Goal: Information Seeking & Learning: Learn about a topic

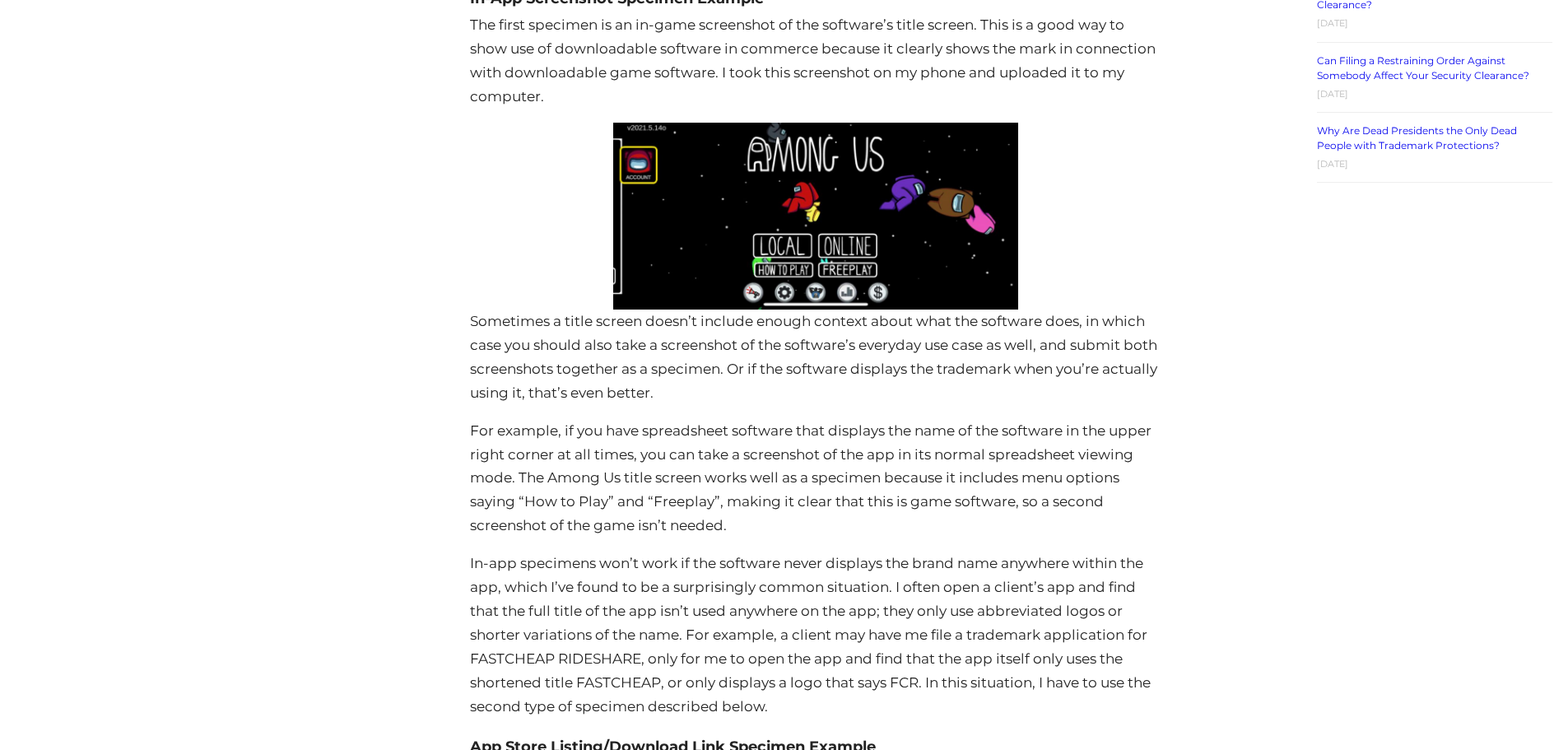
scroll to position [3352, 0]
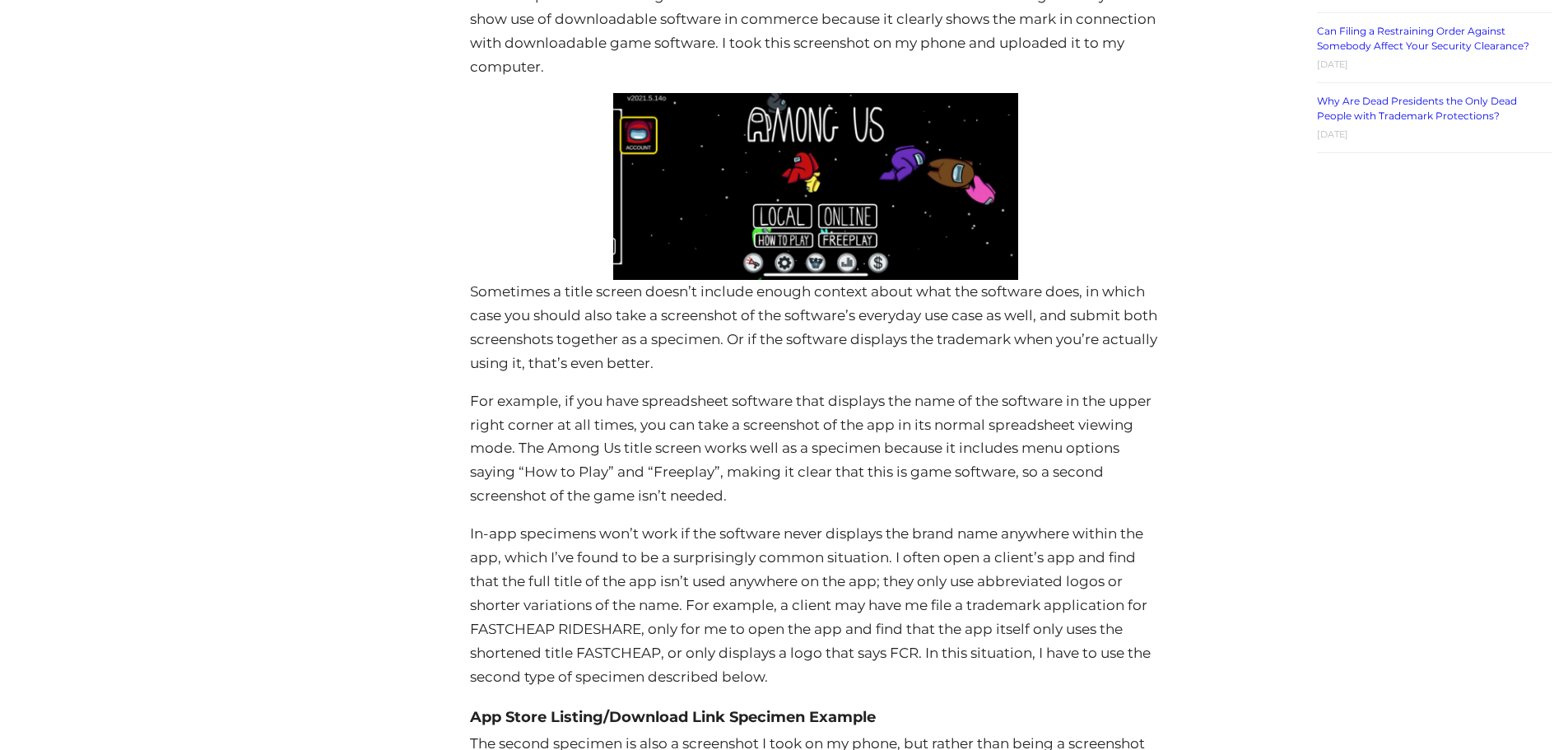
click at [795, 365] on p "Sometimes a title screen doesn’t include enough context about what the software…" at bounding box center [815, 328] width 690 height 96
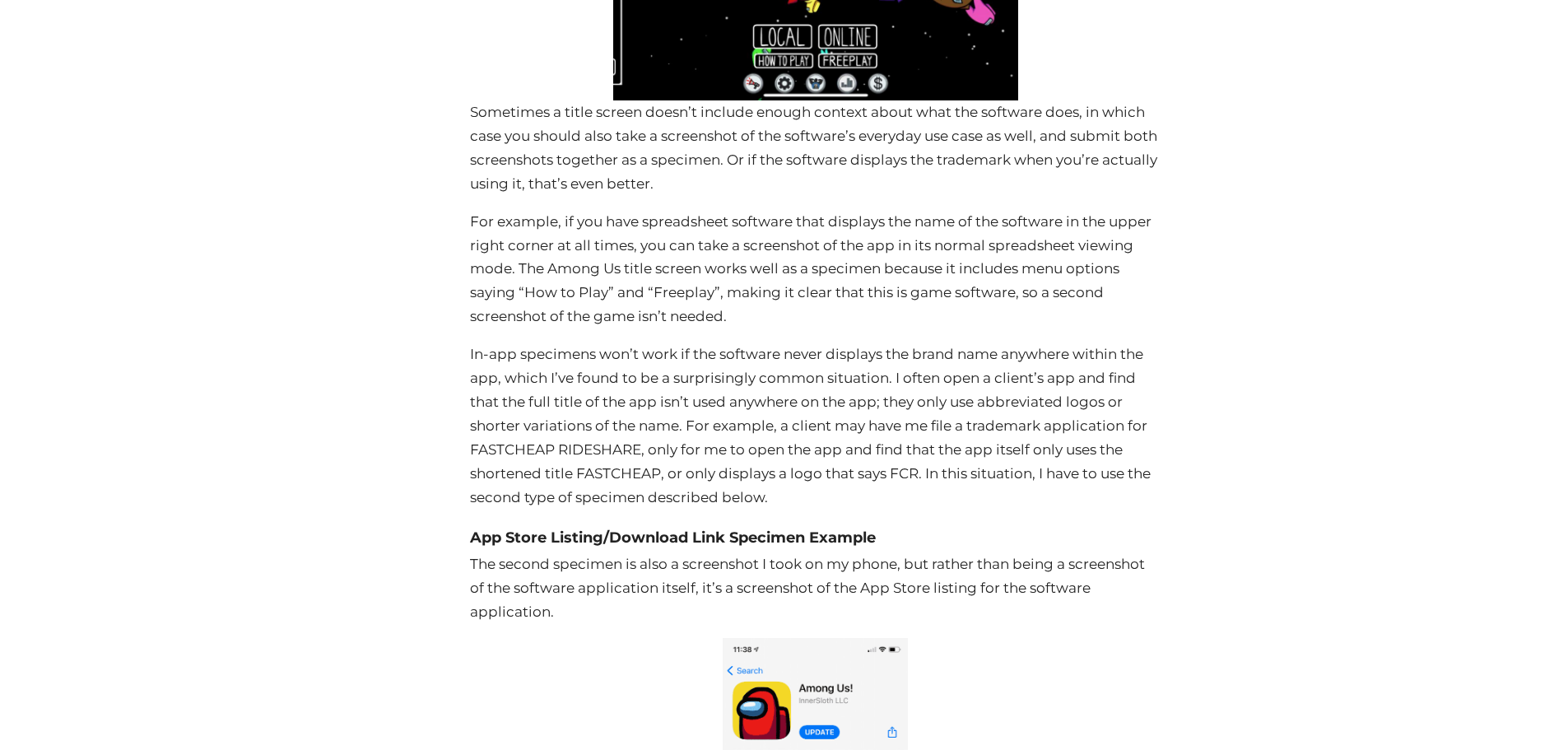
scroll to position [3599, 0]
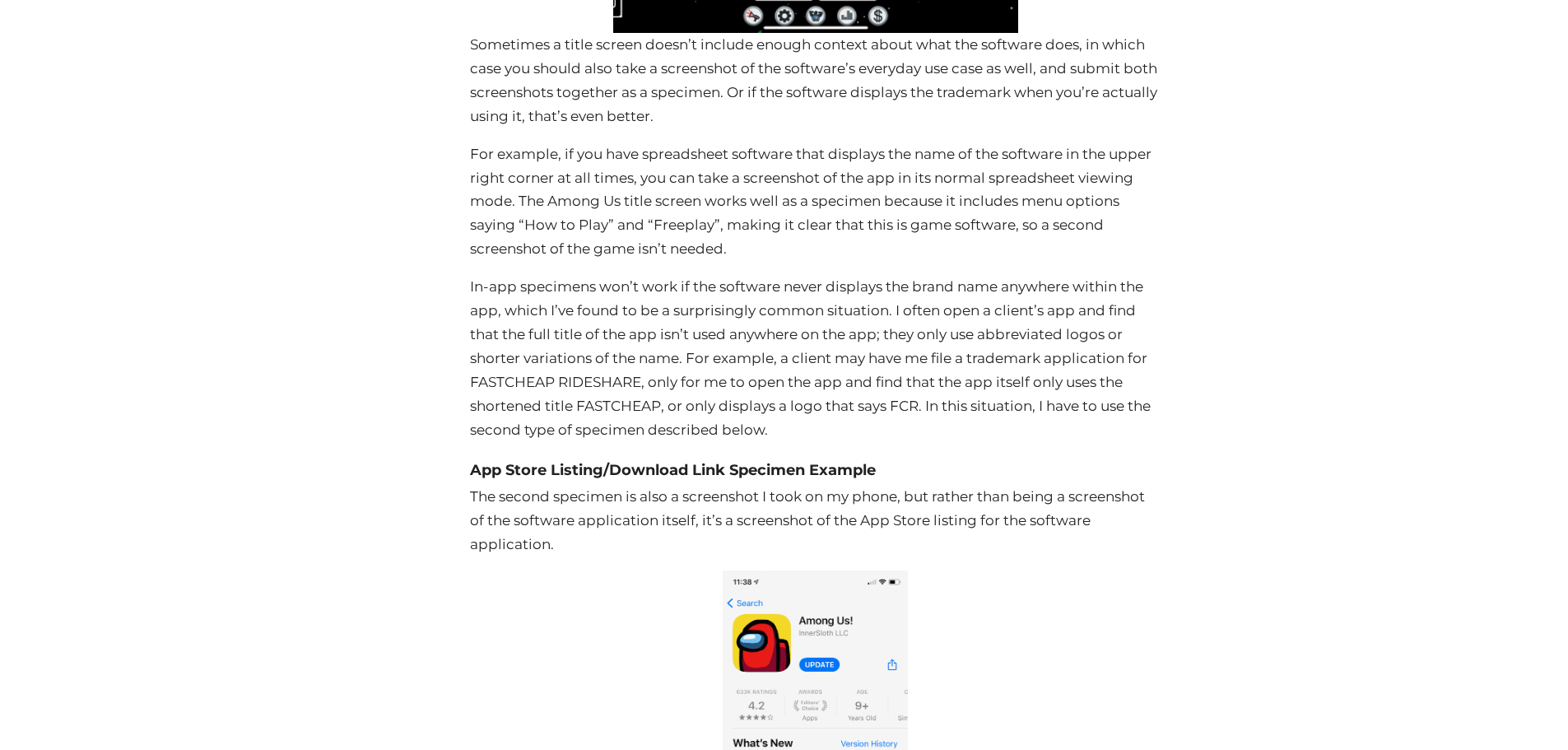
click at [764, 483] on h4 "App Store Listing/Download Link Specimen Example" at bounding box center [815, 470] width 690 height 29
click at [896, 477] on h4 "App Store Listing/Download Link Specimen Example" at bounding box center [815, 470] width 690 height 29
click at [817, 211] on p "For example, if you have spreadsheet software that displays the name of the sof…" at bounding box center [815, 202] width 690 height 119
click at [471, 43] on p "Sometimes a title screen doesn’t include enough context about what the software…" at bounding box center [815, 81] width 690 height 96
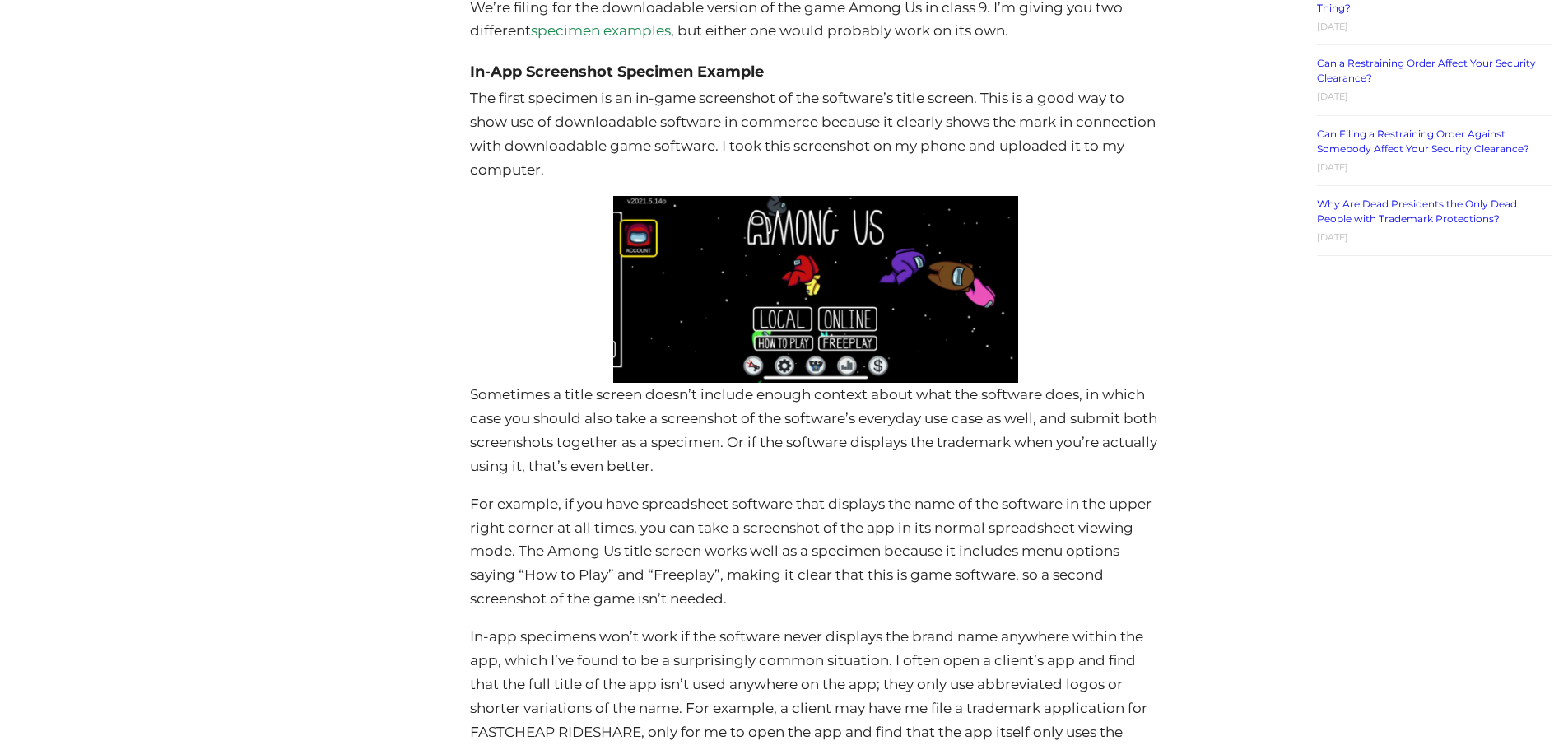
scroll to position [3105, 0]
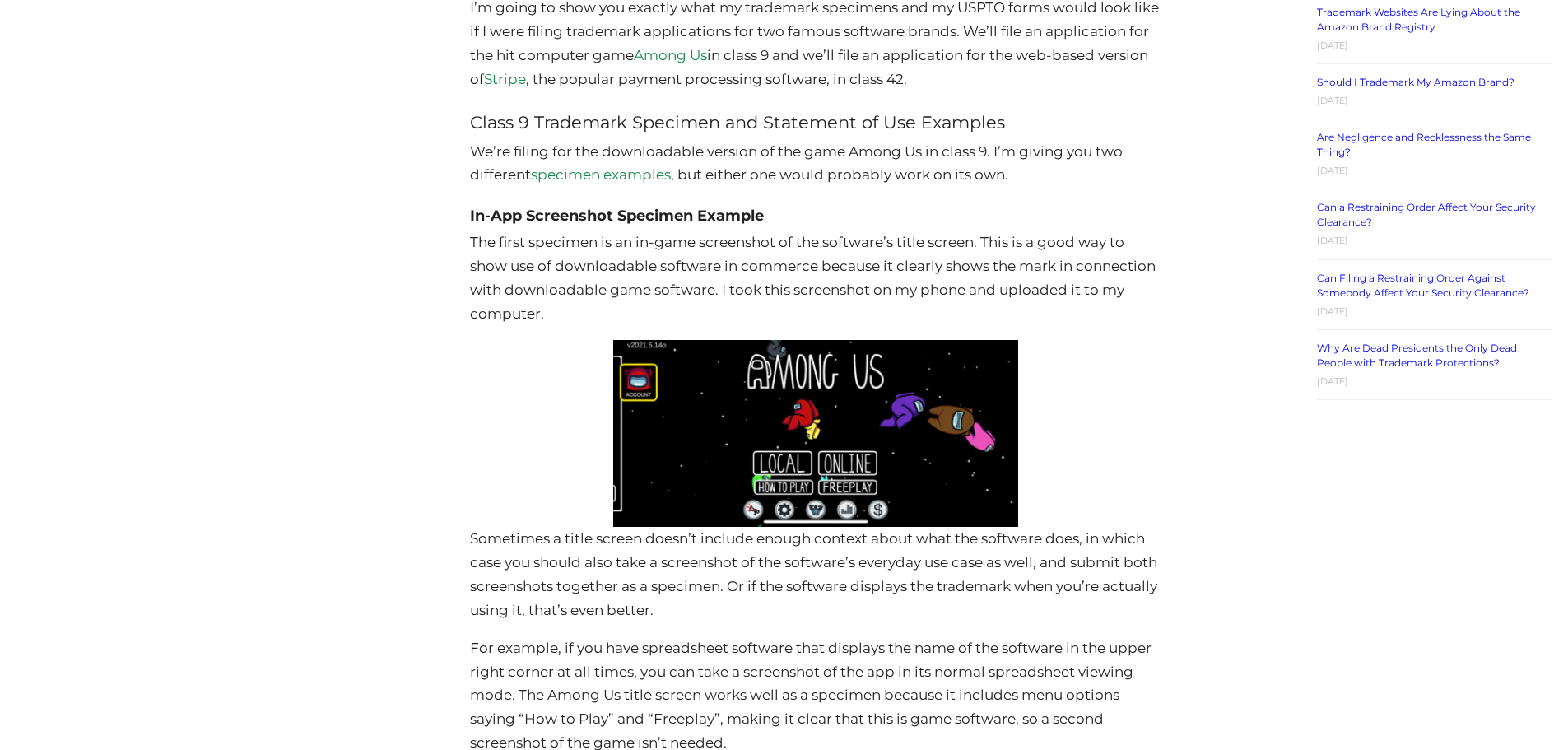
click at [809, 203] on h4 "In-App Screenshot Specimen Example" at bounding box center [815, 216] width 690 height 29
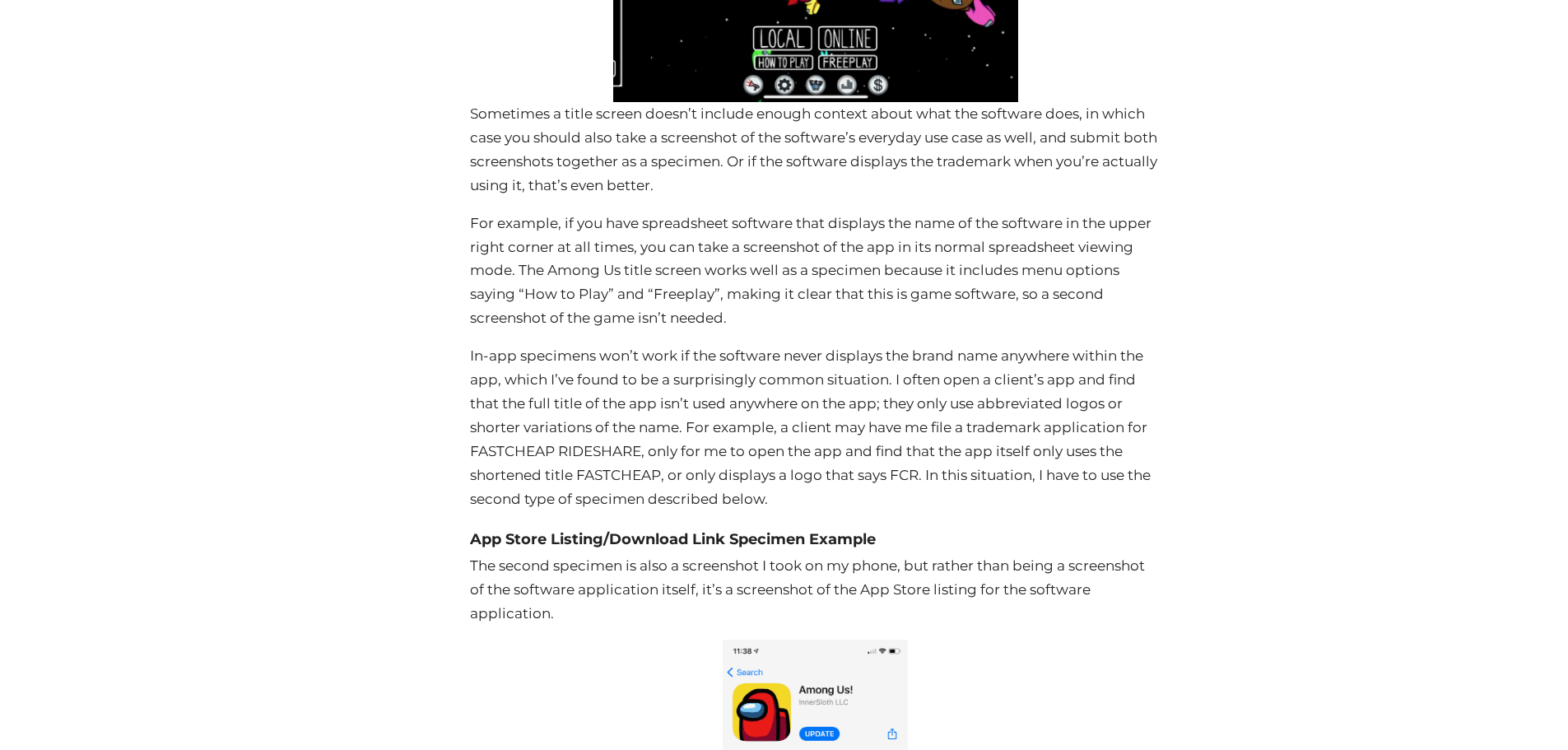
scroll to position [3824, 0]
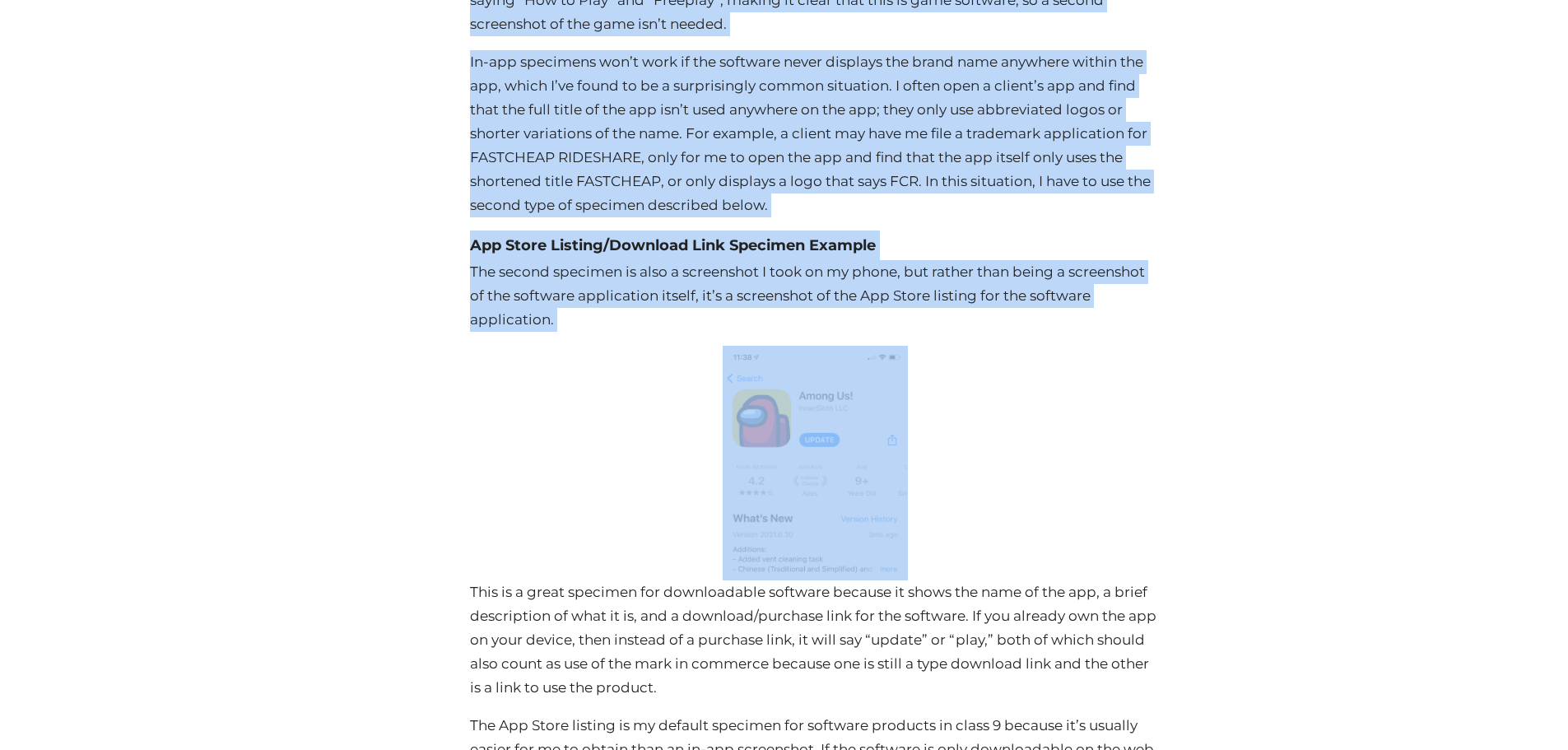
drag, startPoint x: 473, startPoint y: 127, endPoint x: 861, endPoint y: 475, distance: 521.2
click at [861, 475] on div "Software Trademark Guide: Classes and Specimens Posted on [DATE] By [PERSON_NAM…" at bounding box center [815, 438] width 690 height 7821
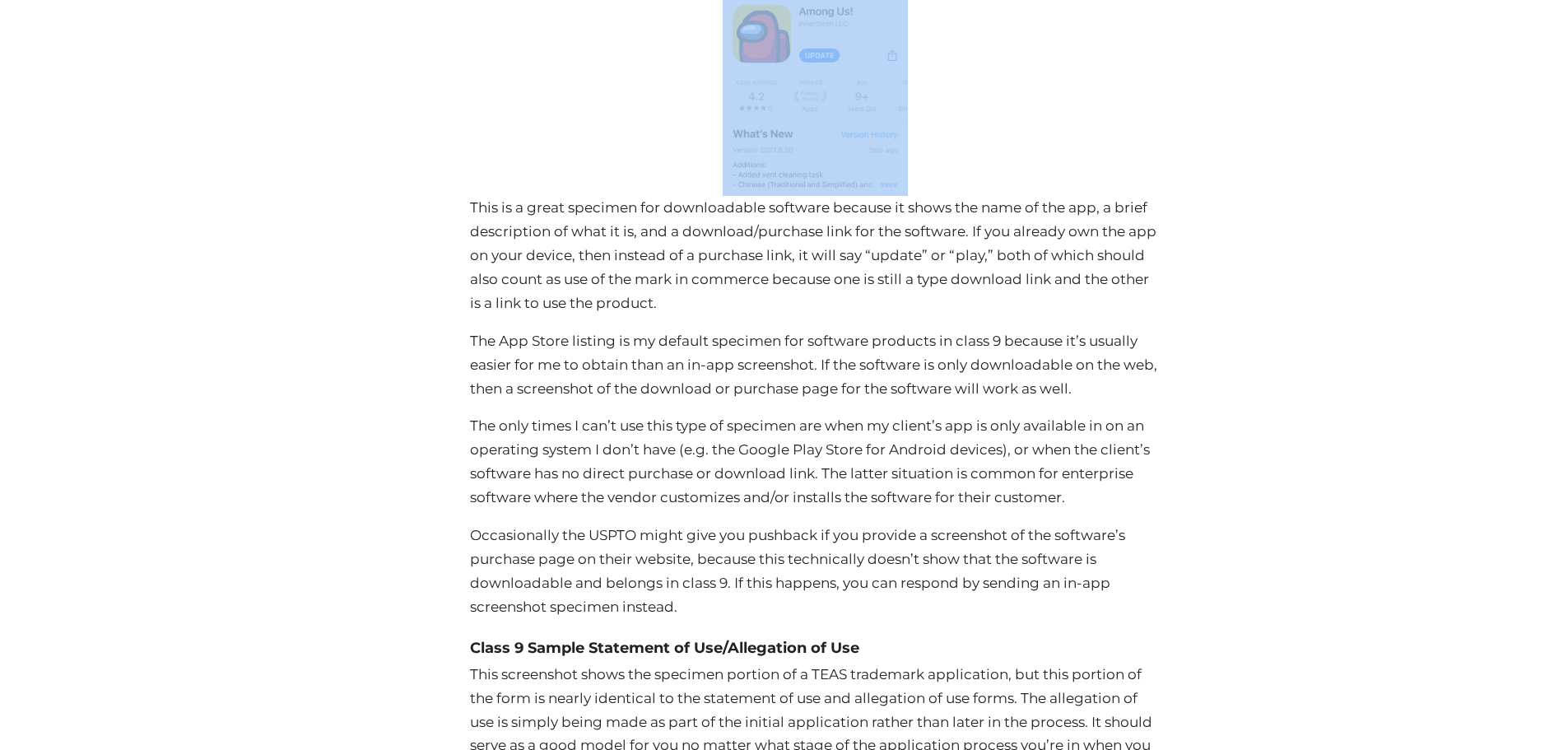
scroll to position [4236, 0]
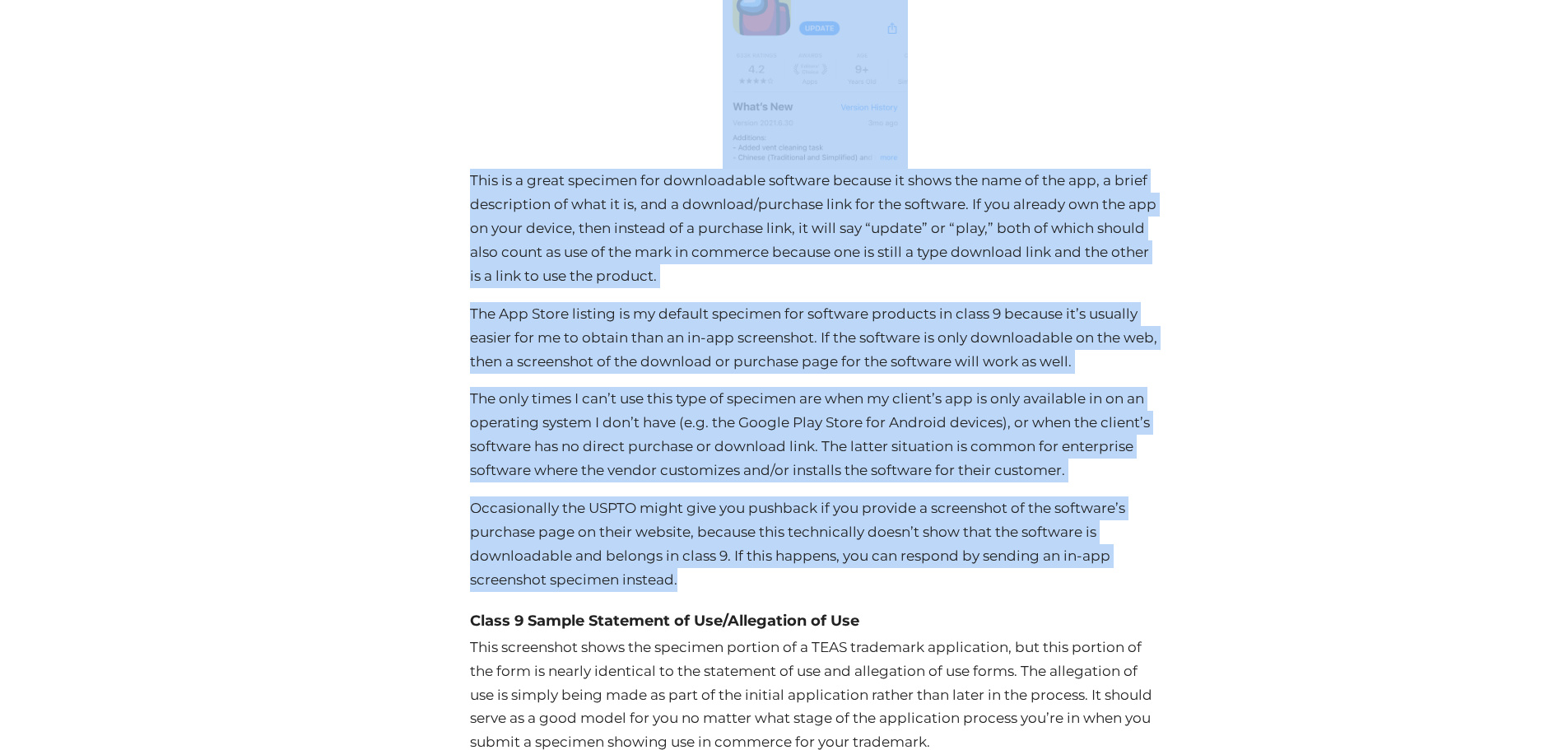
click at [719, 591] on p "Occasionally the USPTO might give you pushback if you provide a screenshot of t…" at bounding box center [815, 544] width 690 height 96
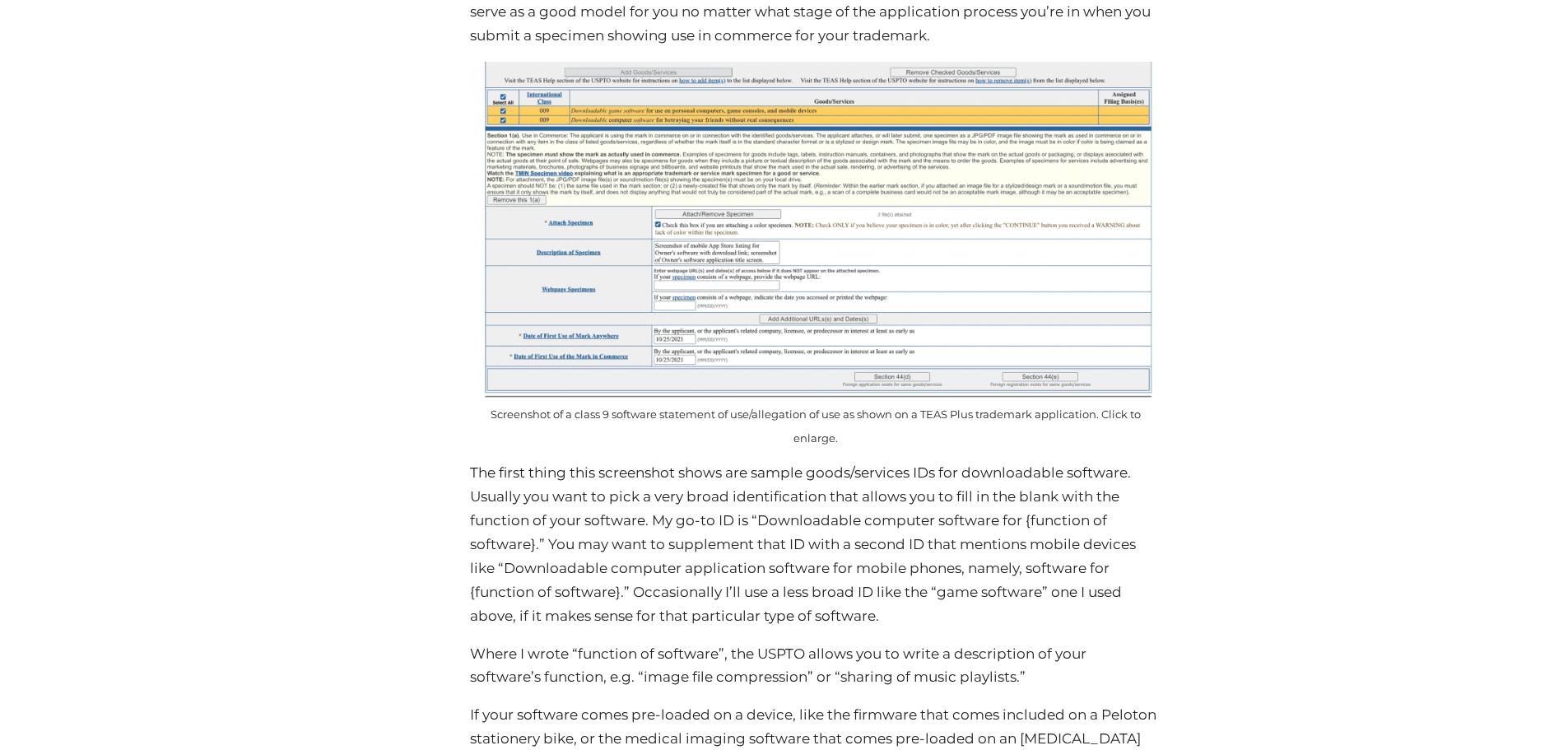
scroll to position [4952, 0]
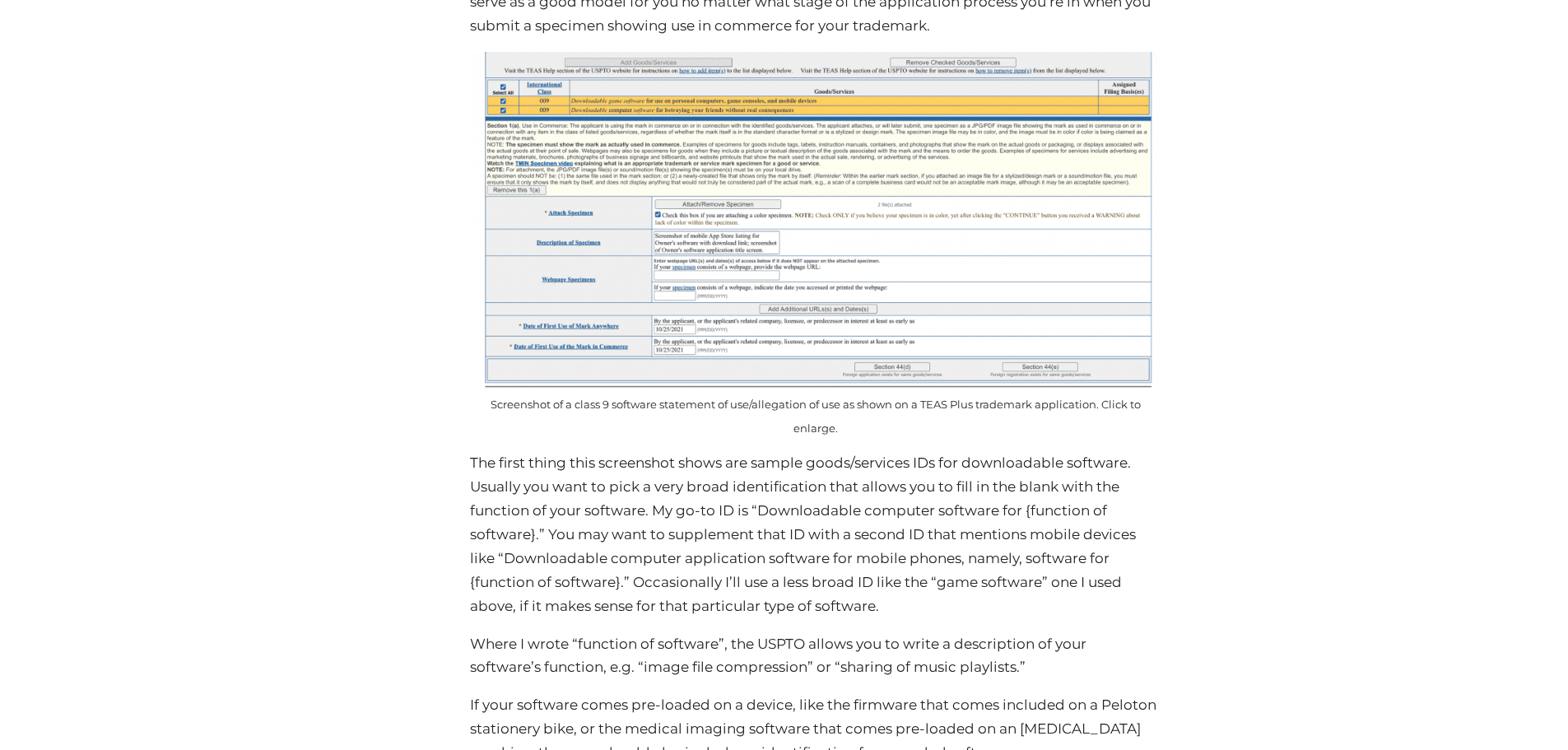
click at [719, 242] on img at bounding box center [815, 220] width 690 height 336
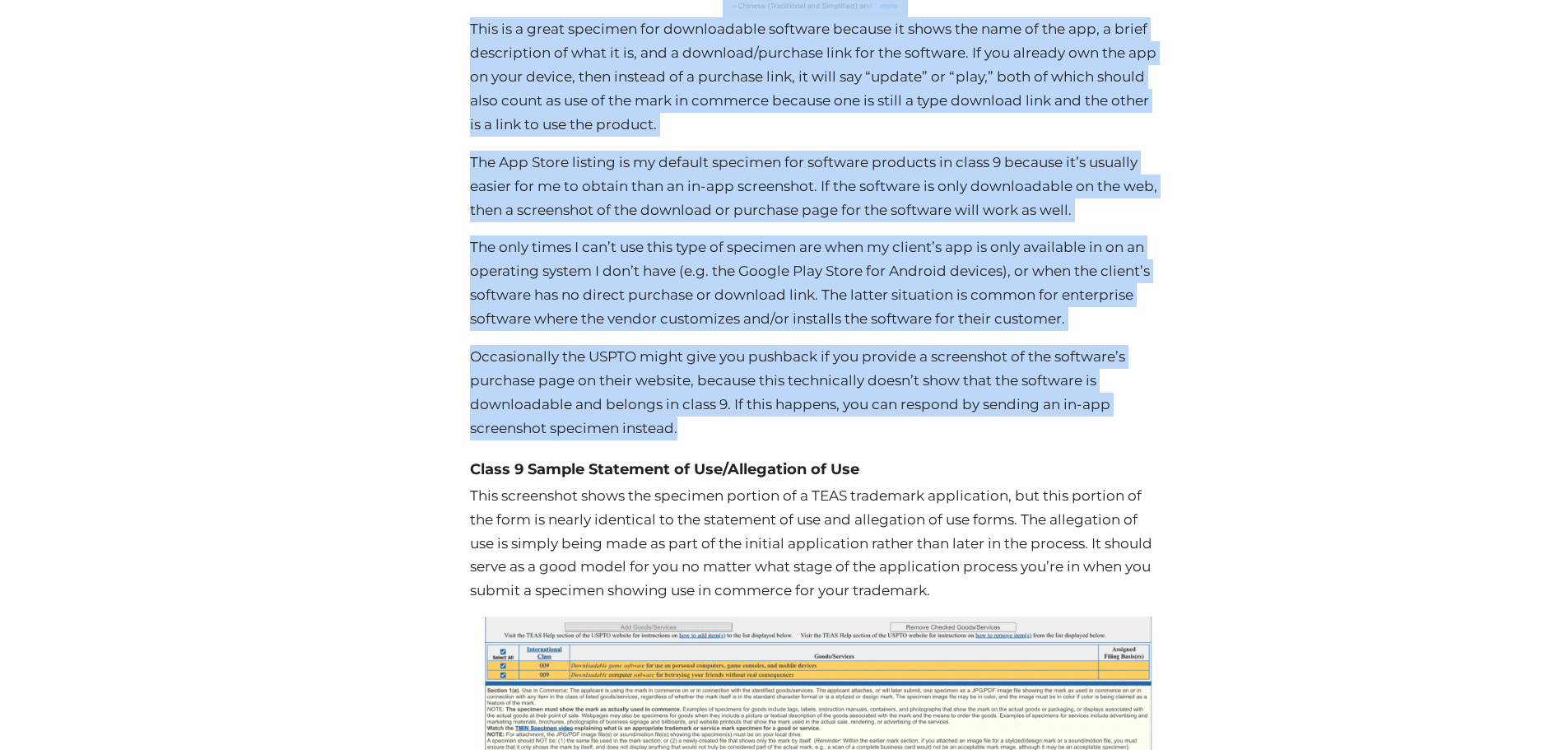
scroll to position [4375, 0]
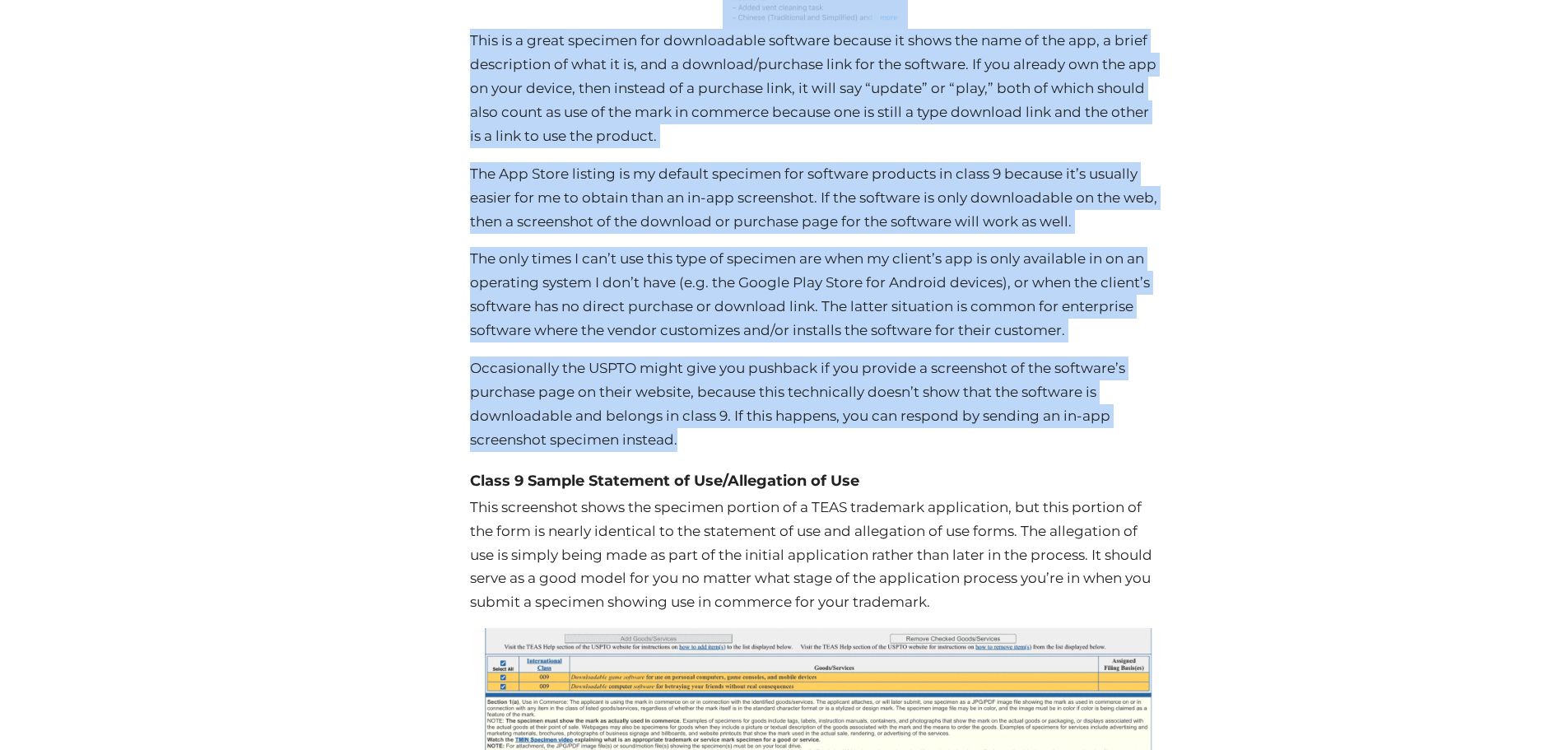
copy div "Lorem 6 Ipsumdolo Sitametc adi Elitseddo ei Tem Incididu Ut’la etdolo mag ali e…"
